Goal: Consume media (video, audio)

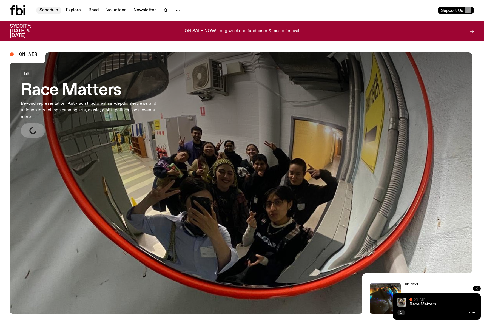
click at [53, 8] on link "Schedule" at bounding box center [48, 11] width 25 height 8
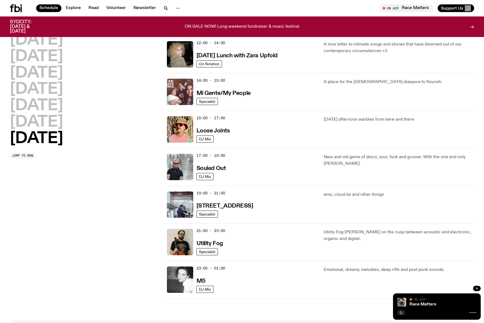
scroll to position [241, 0]
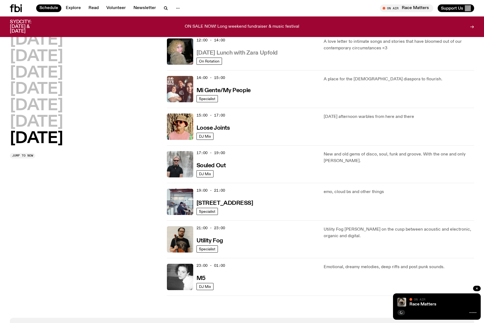
click at [242, 56] on h3 "[DATE] Lunch with Zara Upfold" at bounding box center [237, 53] width 81 height 6
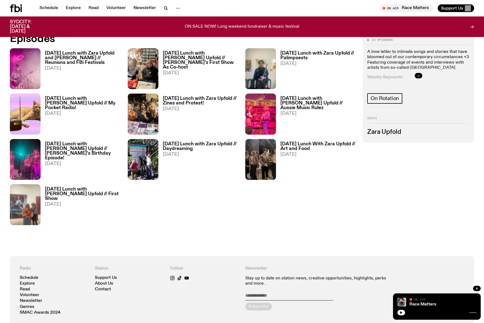
scroll to position [299, 0]
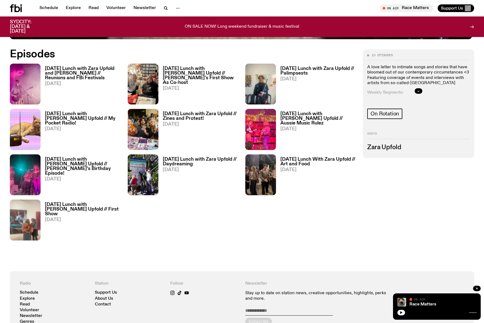
click at [84, 84] on span "[DATE]" at bounding box center [83, 83] width 76 height 5
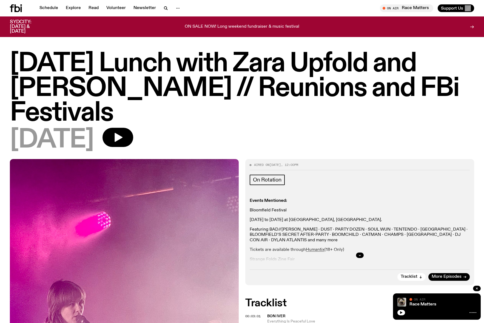
scroll to position [11, 0]
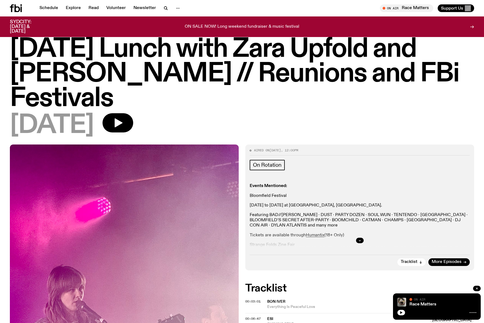
click at [384, 260] on div "Aired on [DATE] 12:00pm On Rotation Events Mentioned: Bloomfield Festival [DATE…" at bounding box center [359, 208] width 229 height 126
click at [358, 243] on div at bounding box center [360, 241] width 220 height 18
click at [354, 247] on div at bounding box center [360, 241] width 220 height 18
click at [360, 242] on icon "button" at bounding box center [359, 240] width 3 height 3
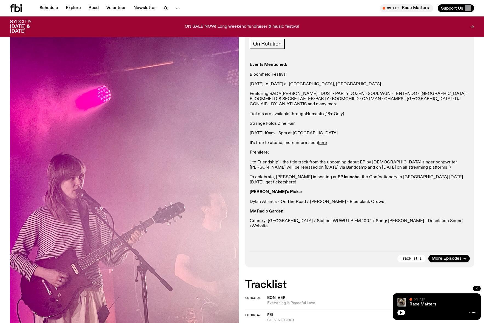
scroll to position [133, 0]
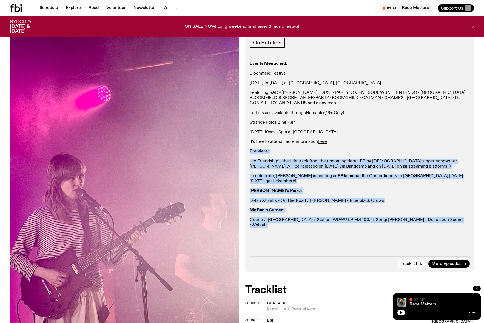
drag, startPoint x: 273, startPoint y: 252, endPoint x: 247, endPoint y: 161, distance: 94.1
click at [247, 161] on div "Aired on [DATE] 12:00pm On Rotation Events Mentioned: Bloomfield Festival [DATE…" at bounding box center [359, 147] width 229 height 250
copy div "Premiere: '..to Friendship' - the title track from the upcoming debut EP by [DE…"
click at [279, 203] on p "Dylan Atlantis - On The Road / [PERSON_NAME] - Blue black Crows" at bounding box center [360, 200] width 220 height 5
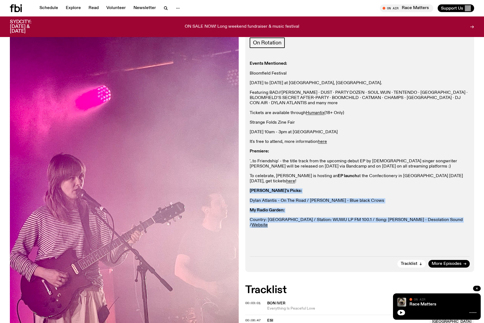
drag, startPoint x: 274, startPoint y: 252, endPoint x: 247, endPoint y: 212, distance: 47.8
click at [247, 212] on div "Aired on [DATE] 12:00pm On Rotation Events Mentioned: Bloomfield Festival [DATE…" at bounding box center [359, 147] width 229 height 250
copy div "[PERSON_NAME]'s Picks: [PERSON_NAME] Atlantis - On The Road / [PERSON_NAME] - B…"
